Goal: Task Accomplishment & Management: Use online tool/utility

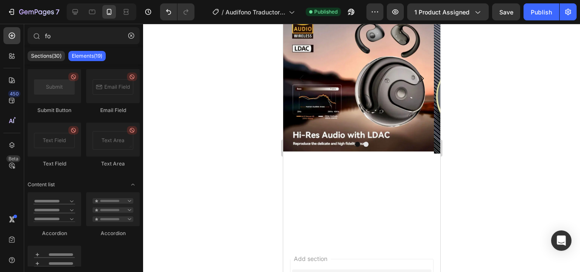
scroll to position [433, 0]
click at [359, 3] on img at bounding box center [358, 3] width 151 height 0
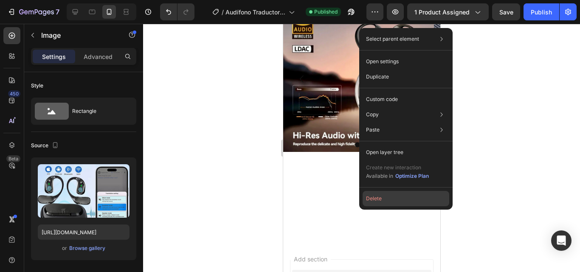
drag, startPoint x: 406, startPoint y: 194, endPoint x: 123, endPoint y: 170, distance: 284.1
click at [406, 194] on button "Delete" at bounding box center [405, 198] width 87 height 15
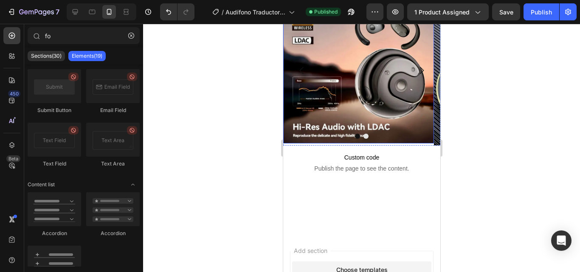
scroll to position [562, 0]
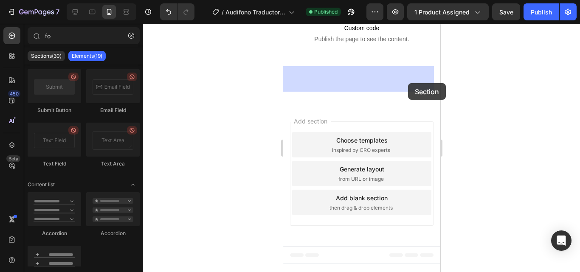
drag, startPoint x: 365, startPoint y: 85, endPoint x: 407, endPoint y: 83, distance: 42.1
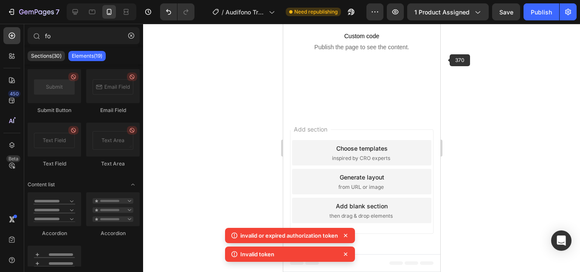
click at [452, 66] on div at bounding box center [361, 148] width 437 height 248
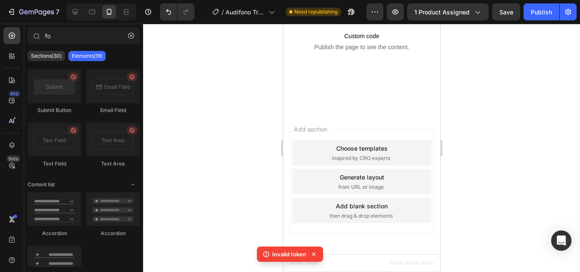
click at [501, 126] on div at bounding box center [361, 148] width 437 height 248
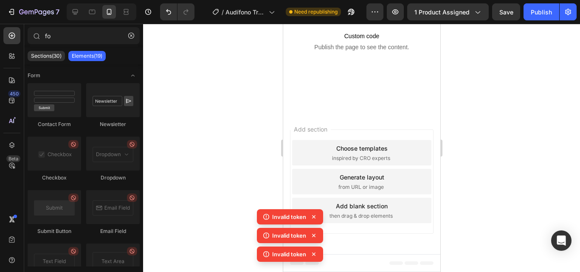
click at [315, 219] on icon at bounding box center [313, 217] width 8 height 8
click at [314, 216] on icon at bounding box center [313, 216] width 3 height 3
drag, startPoint x: 596, startPoint y: 240, endPoint x: 313, endPoint y: 217, distance: 284.1
click at [313, 58] on p "Custom code Publish the page to see the content." at bounding box center [361, 41] width 157 height 34
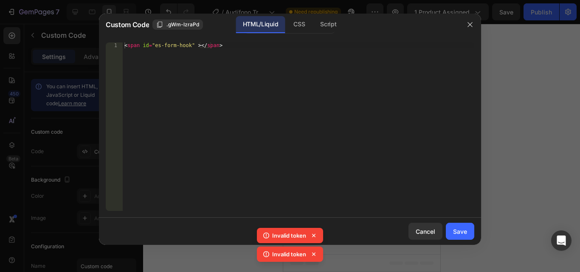
click at [565, 73] on div at bounding box center [290, 136] width 580 height 272
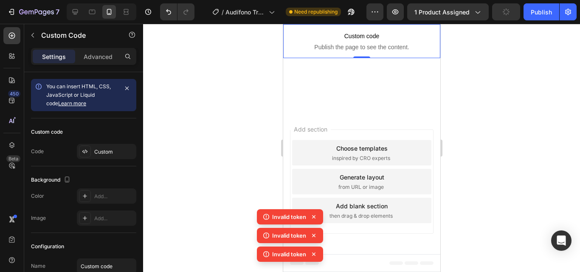
click at [312, 254] on div "Invalid token Invalid token Invalid token" at bounding box center [290, 237] width 66 height 56
click at [312, 255] on icon at bounding box center [313, 254] width 8 height 8
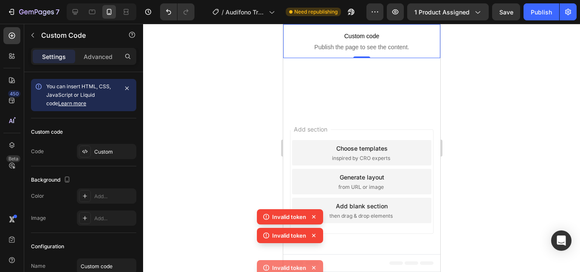
click at [313, 255] on div "Invalid token Invalid token Invalid token" at bounding box center [290, 237] width 66 height 56
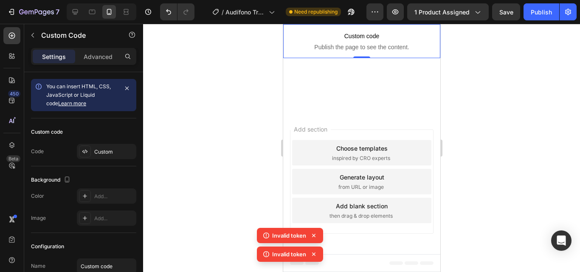
click at [313, 255] on div "Invalid token Invalid token" at bounding box center [290, 246] width 66 height 37
click at [313, 255] on icon at bounding box center [313, 254] width 3 height 3
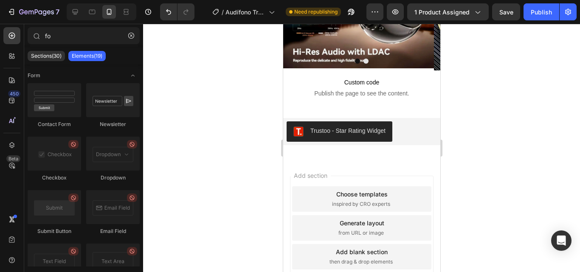
scroll to position [725, 0]
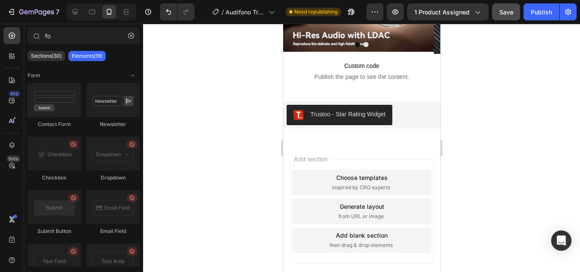
click at [501, 18] on button "Save" at bounding box center [506, 11] width 28 height 17
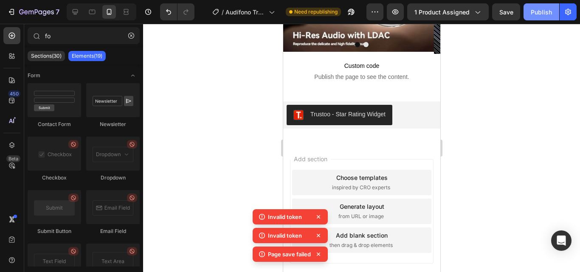
click at [529, 15] on button "Publish" at bounding box center [541, 11] width 36 height 17
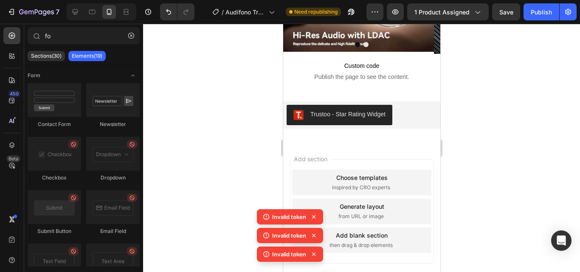
click at [266, 219] on icon at bounding box center [266, 217] width 8 height 8
click at [188, 34] on div at bounding box center [361, 148] width 437 height 248
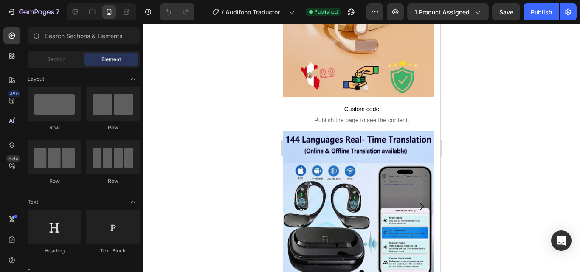
scroll to position [293, 0]
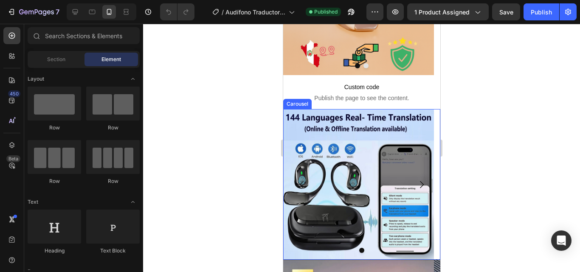
click at [393, 186] on img at bounding box center [358, 184] width 151 height 151
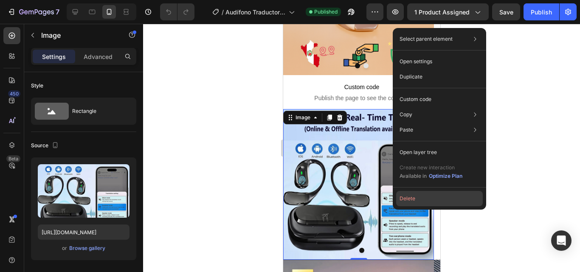
drag, startPoint x: 82, startPoint y: 113, endPoint x: 400, endPoint y: 196, distance: 328.5
click at [400, 196] on button "Delete" at bounding box center [439, 198] width 87 height 15
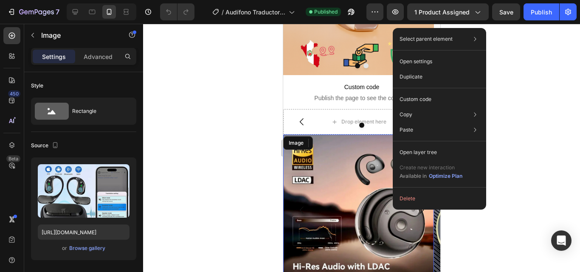
click at [363, 125] on div "Image Image Carousel Section 4 Custom code Publish the page to see the content.…" at bounding box center [361, 61] width 157 height 626
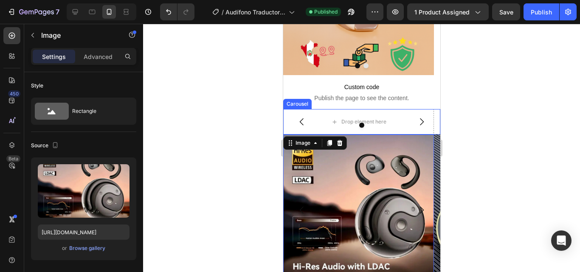
click at [363, 125] on div at bounding box center [361, 125] width 157 height 5
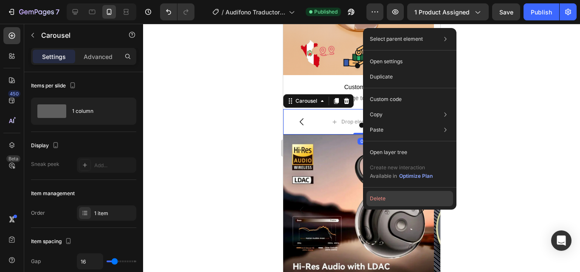
click at [381, 192] on button "Delete" at bounding box center [409, 198] width 87 height 15
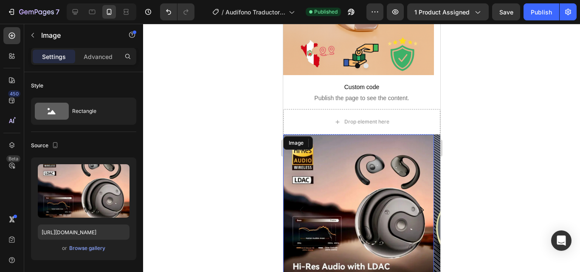
drag, startPoint x: 664, startPoint y: 216, endPoint x: 478, endPoint y: 121, distance: 208.8
click at [440, 121] on html "Mobile ( 370 px) iPhone 13 Mini iPhone 13 Pro iPhone 11 Pro Max iPhone 15 Pro M…" at bounding box center [361, 131] width 157 height 803
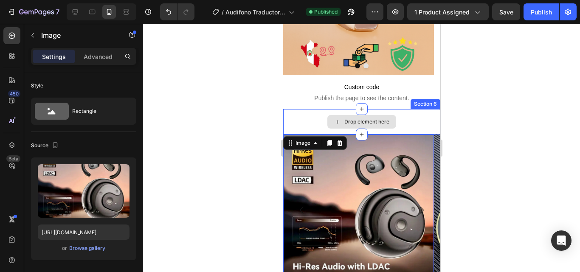
click at [430, 123] on div "Drop element here" at bounding box center [361, 121] width 157 height 25
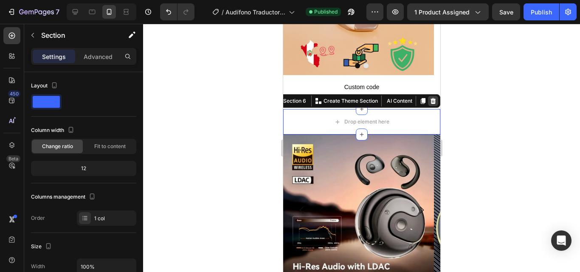
click at [429, 102] on icon at bounding box center [432, 101] width 7 height 7
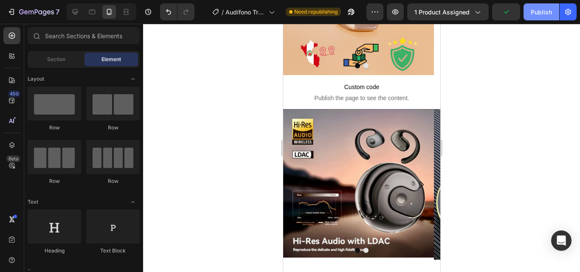
click at [527, 15] on button "Publish" at bounding box center [541, 11] width 36 height 17
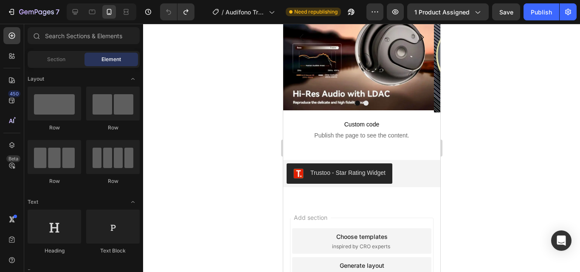
scroll to position [680, 0]
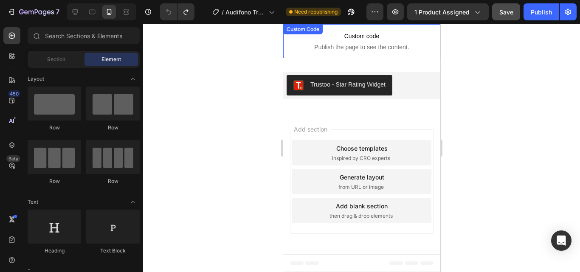
click at [502, 9] on span "Save" at bounding box center [506, 11] width 14 height 7
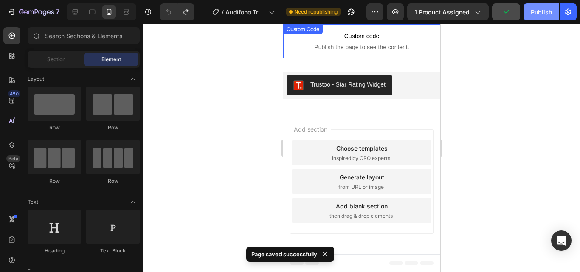
click at [542, 9] on div "Publish" at bounding box center [541, 12] width 21 height 9
